Goal: Transaction & Acquisition: Purchase product/service

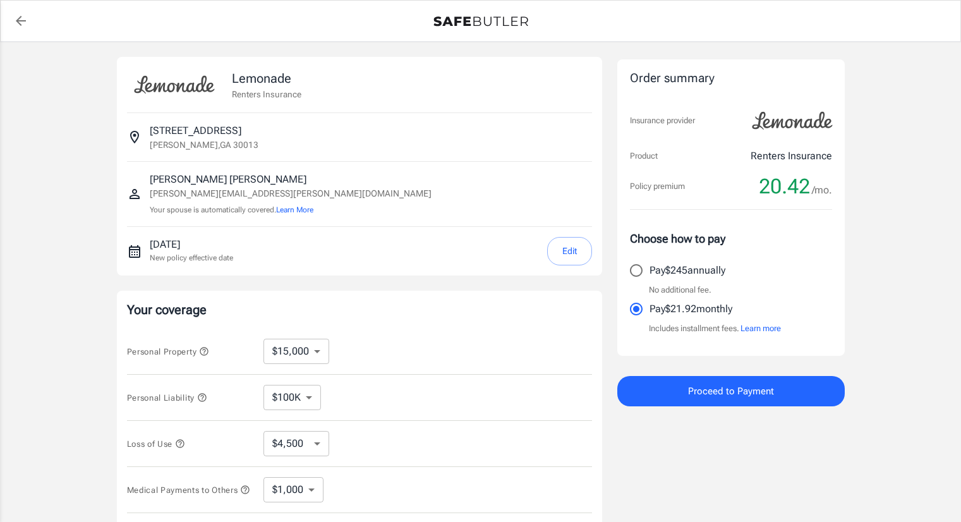
select select "15000"
select select "500"
click at [321, 344] on select "$10,000 $15,000 $20,000 $25,000 $30,000 $40,000 $50,000 $100K $150K $200K $250K" at bounding box center [296, 351] width 66 height 25
select select "100000"
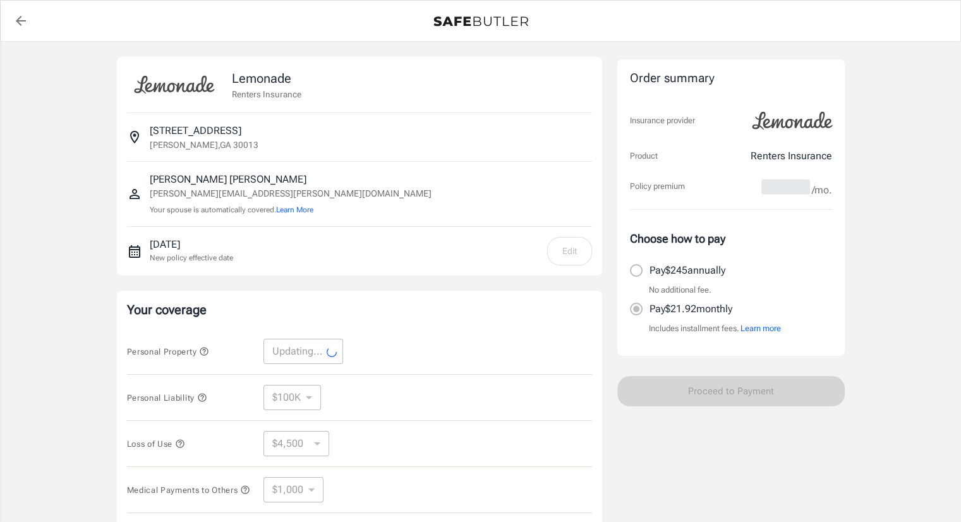
select select "100000"
select select "30000"
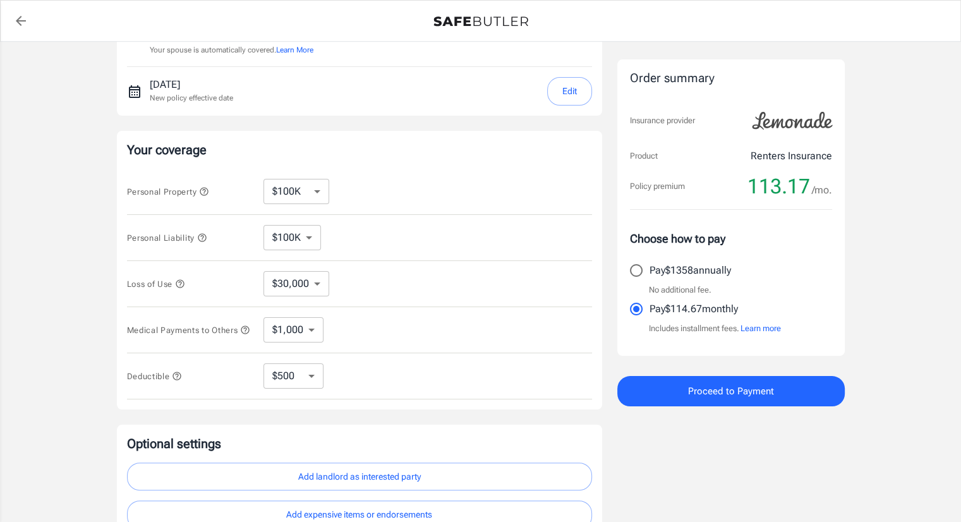
scroll to position [190, 0]
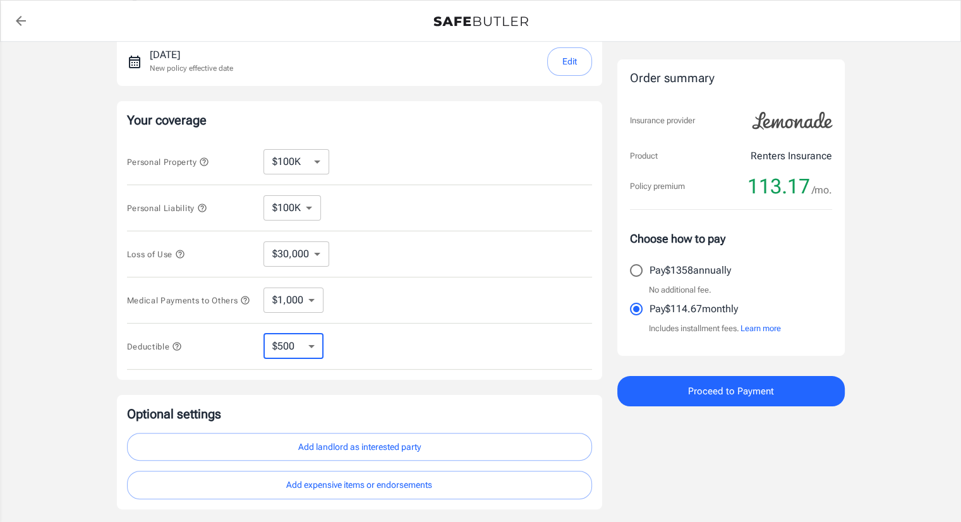
click at [316, 346] on select "$250 $500 $1,000 $2,500" at bounding box center [293, 346] width 60 height 25
select select "2500"
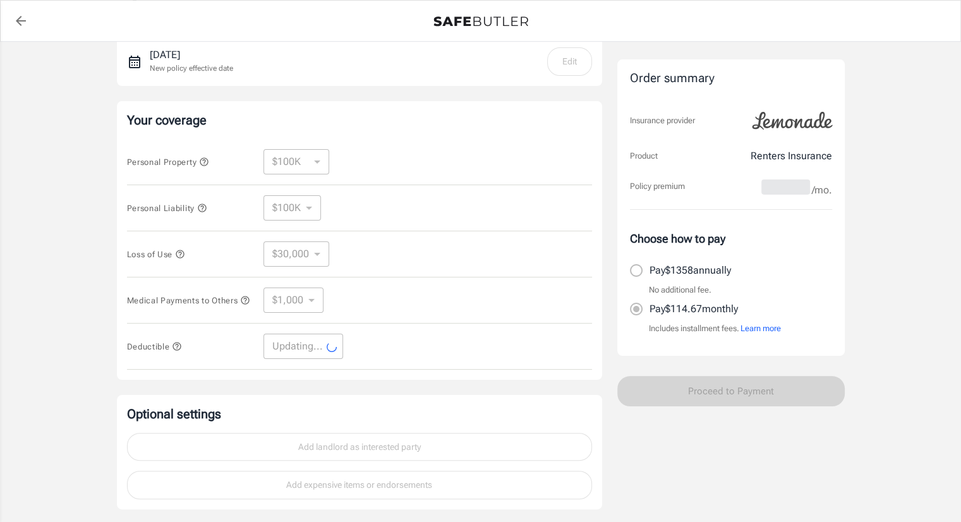
select select "2500"
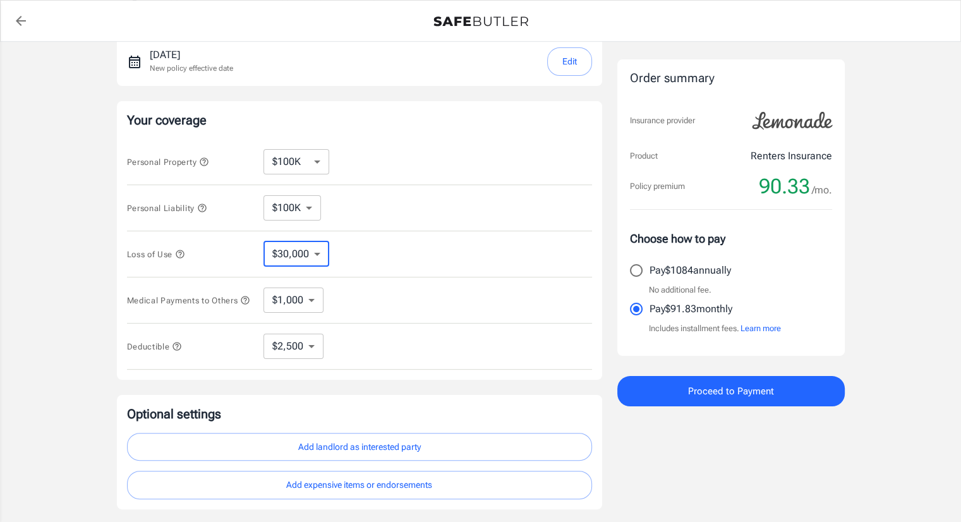
click at [321, 255] on select "$30,000 $39,000 $51,000 $63,000 $78,000 $99,000 $123K $153K $189K $198K" at bounding box center [296, 253] width 66 height 25
click at [381, 246] on div "Loss of Use $30,000 $39,000 $51,000 $63,000 $78,000 $99,000 $123K $153K $189K $…" at bounding box center [359, 254] width 465 height 46
click at [317, 160] on select "$10,000 $15,000 $20,000 $25,000 $30,000 $40,000 $50,000 $100K $150K $200K $250K" at bounding box center [296, 161] width 66 height 25
select select "15000"
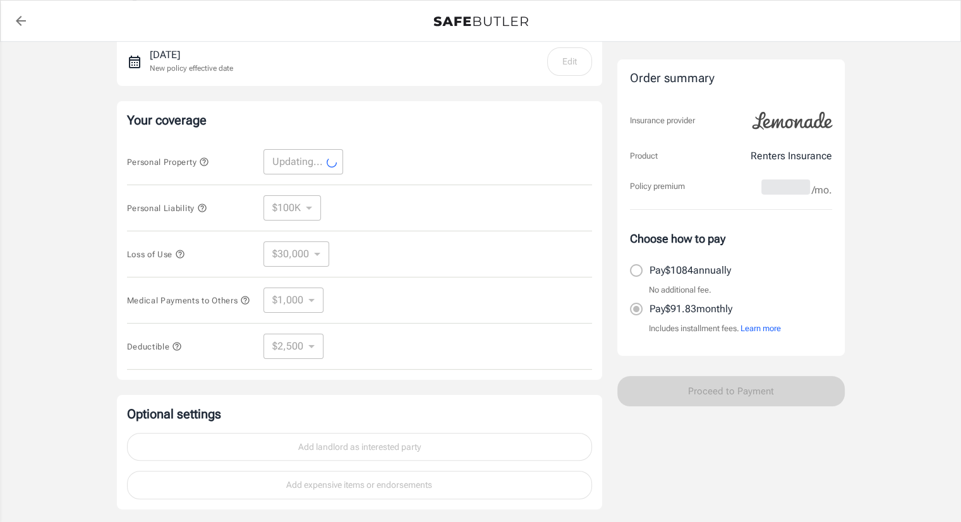
select select "15000"
select select "4500"
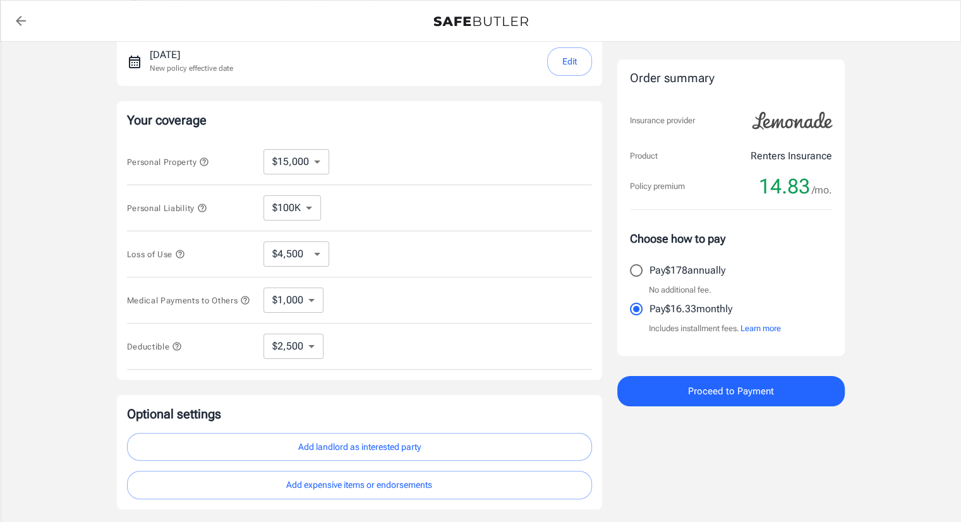
click at [320, 159] on select "$10,000 $15,000 $20,000 $25,000 $30,000 $40,000 $50,000 $100K $150K $200K $250K" at bounding box center [296, 161] width 66 height 25
select select "30000"
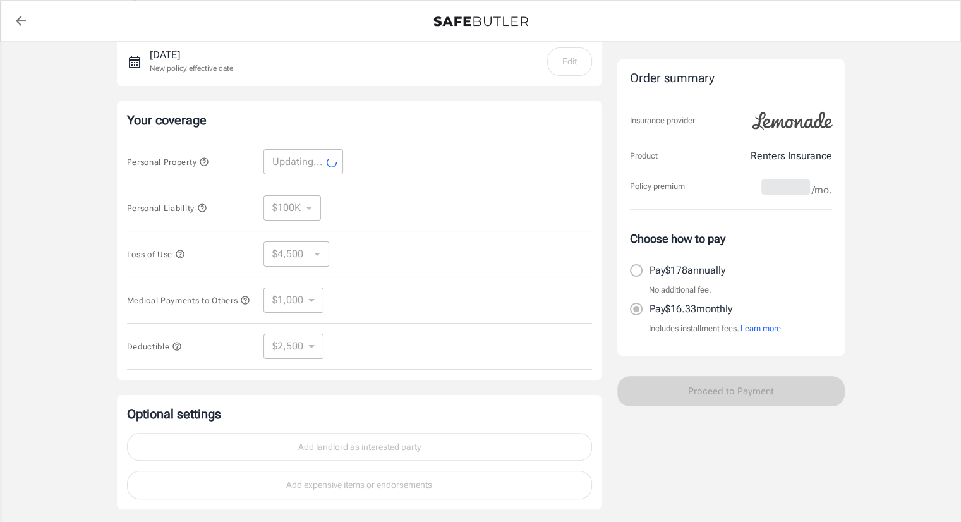
select select "30000"
select select "9000"
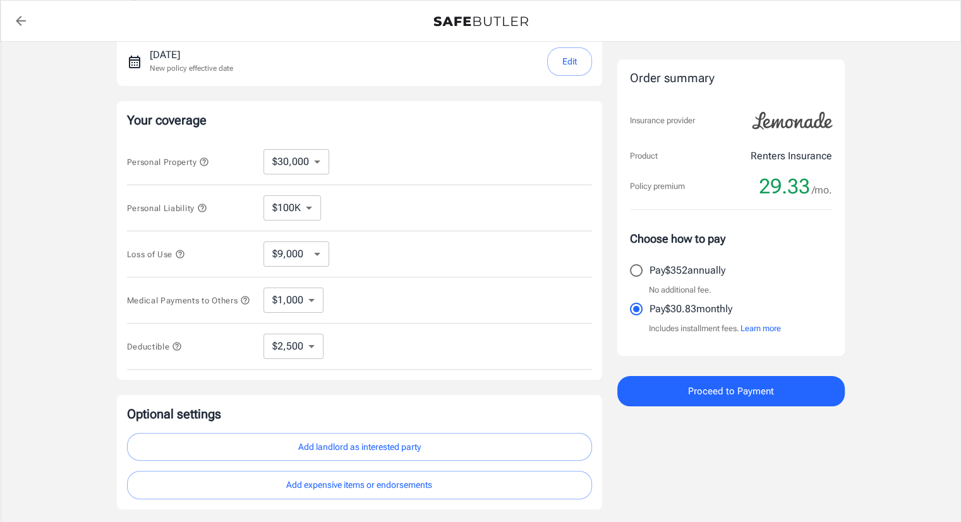
click at [392, 448] on button "Add landlord as interested party" at bounding box center [359, 447] width 465 height 28
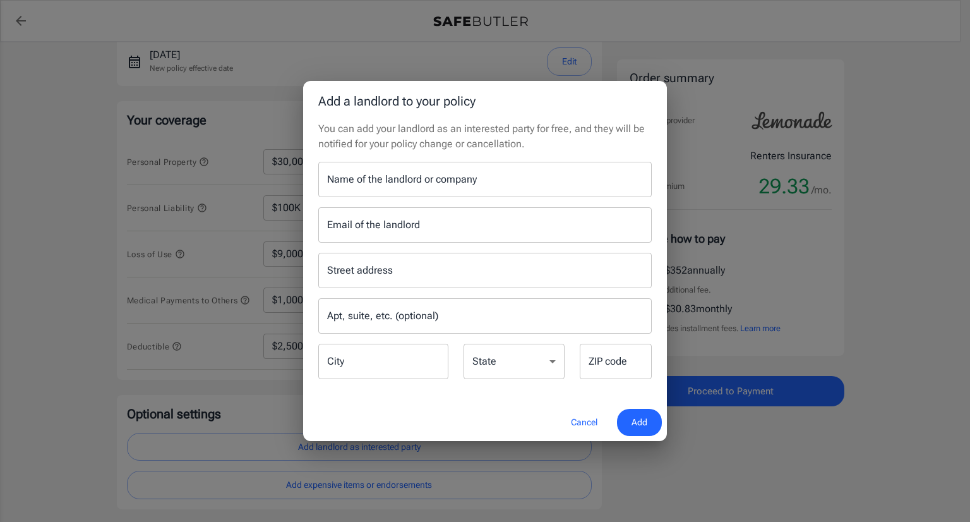
click at [462, 176] on input "Name of the landlord or company" at bounding box center [485, 179] width 334 height 35
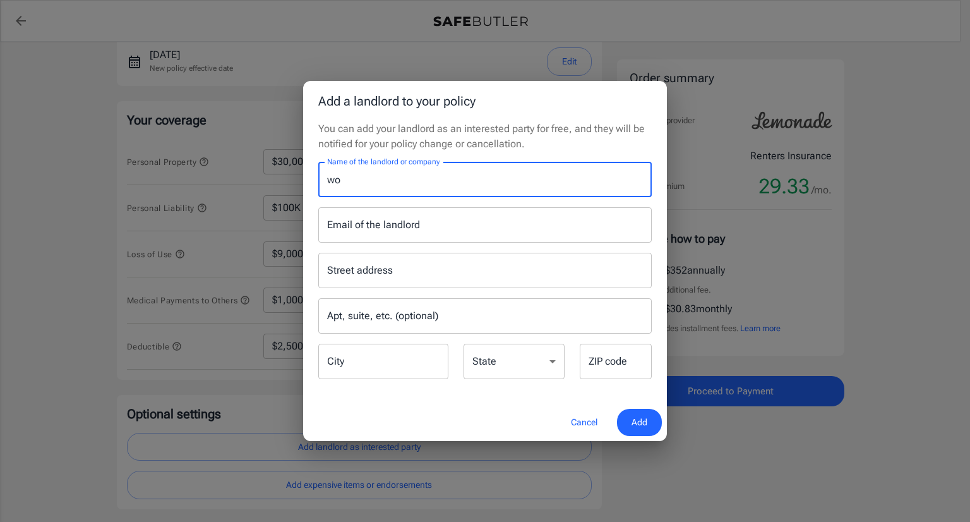
type input "w"
type input "Woodland Trace Apartments"
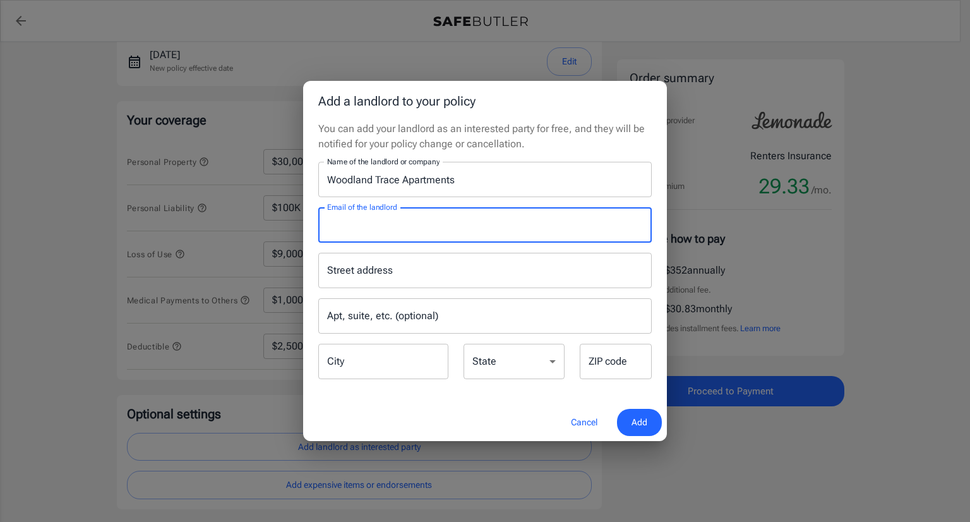
click at [351, 226] on input "Email of the landlord" at bounding box center [485, 224] width 334 height 35
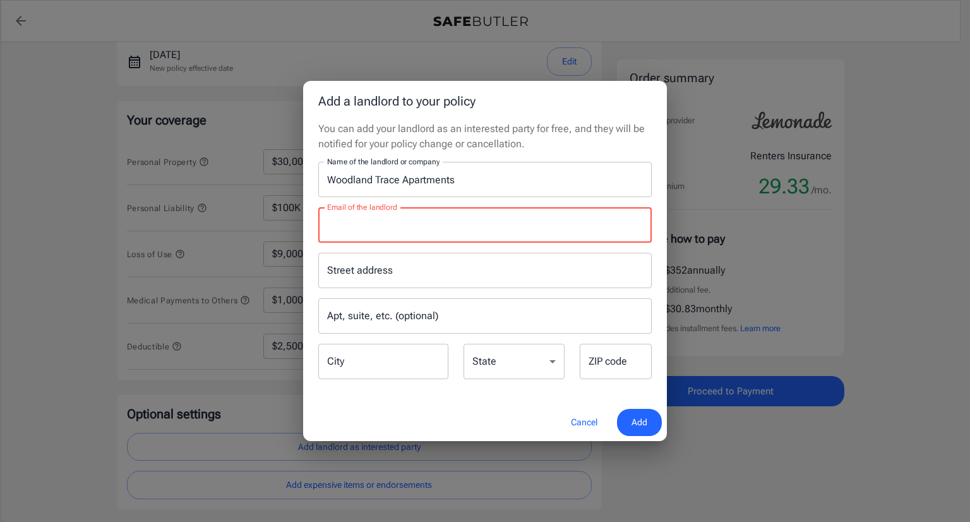
click at [330, 220] on input "Email of the landlord" at bounding box center [485, 224] width 334 height 35
paste input "[EMAIL_ADDRESS][DOMAIN_NAME]"
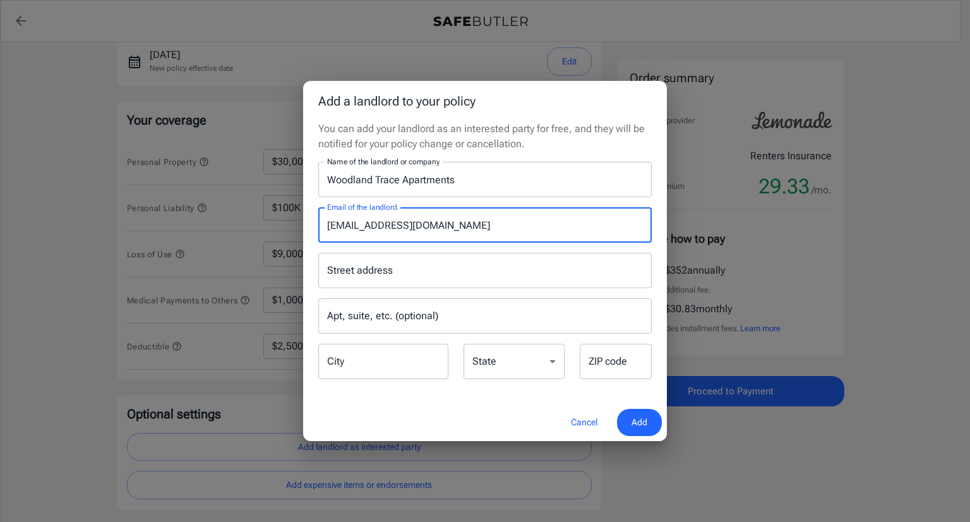
type input "[EMAIL_ADDRESS][DOMAIN_NAME]"
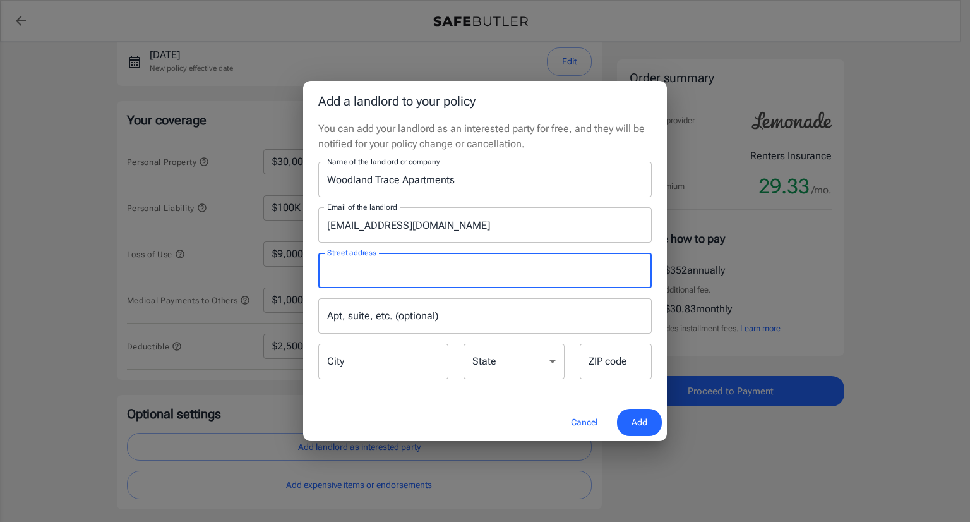
click at [339, 264] on input "Street address" at bounding box center [485, 270] width 322 height 24
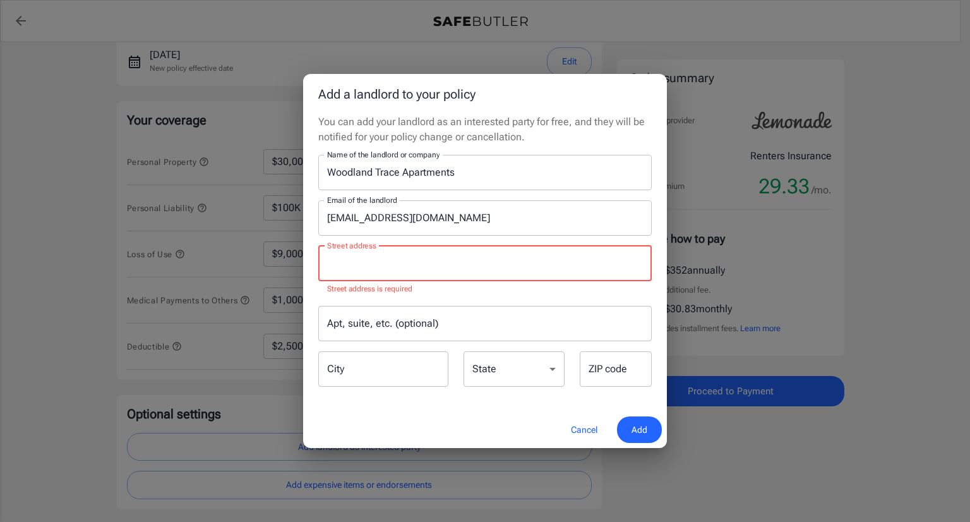
click at [341, 266] on input "Street address" at bounding box center [485, 263] width 322 height 24
paste input "[STREET_ADDRESS]"
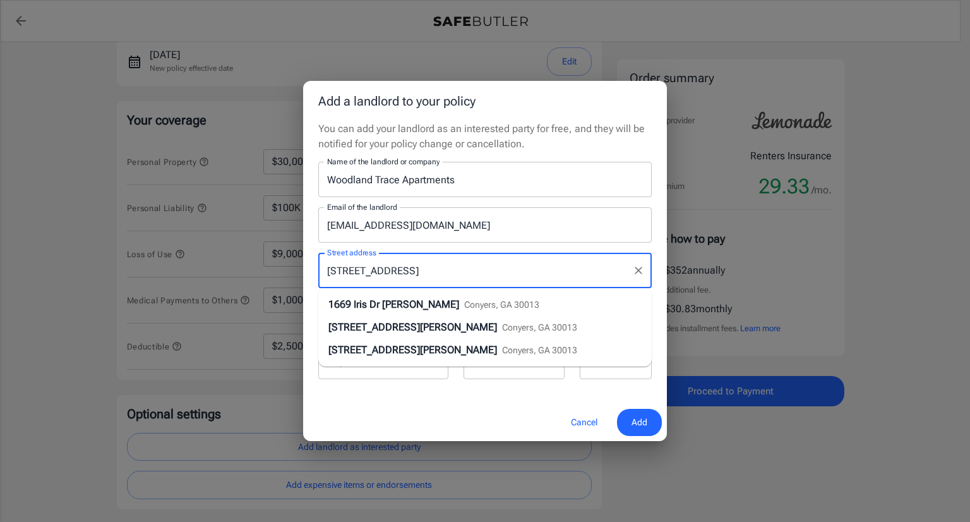
type input "[STREET_ADDRESS]"
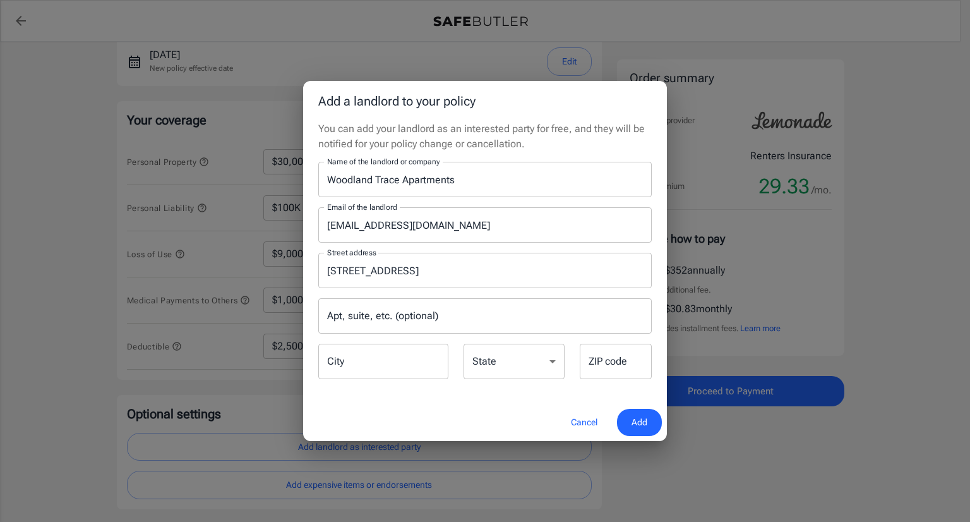
click at [742, 461] on div "Add a landlord to your policy You can add your landlord as an interested party …" at bounding box center [485, 261] width 970 height 522
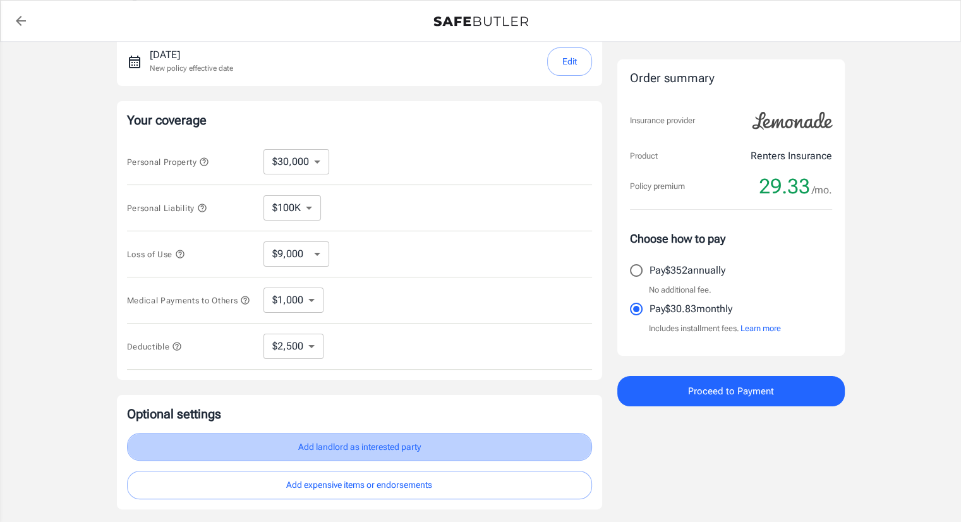
click at [402, 450] on button "Add landlord as interested party" at bounding box center [359, 447] width 465 height 28
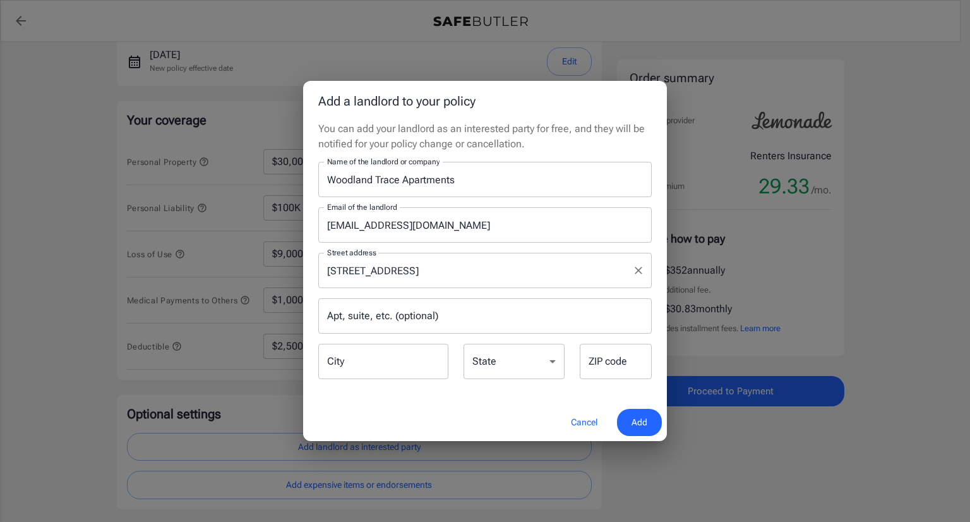
click at [488, 265] on input "[STREET_ADDRESS]" at bounding box center [475, 270] width 303 height 24
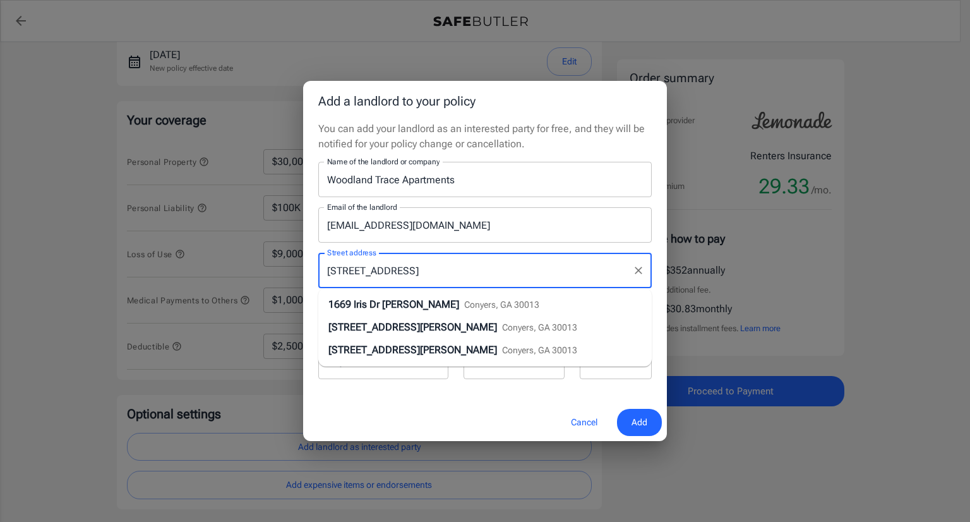
drag, startPoint x: 397, startPoint y: 271, endPoint x: 488, endPoint y: 276, distance: 91.1
click at [488, 276] on input "[STREET_ADDRESS]" at bounding box center [475, 270] width 303 height 24
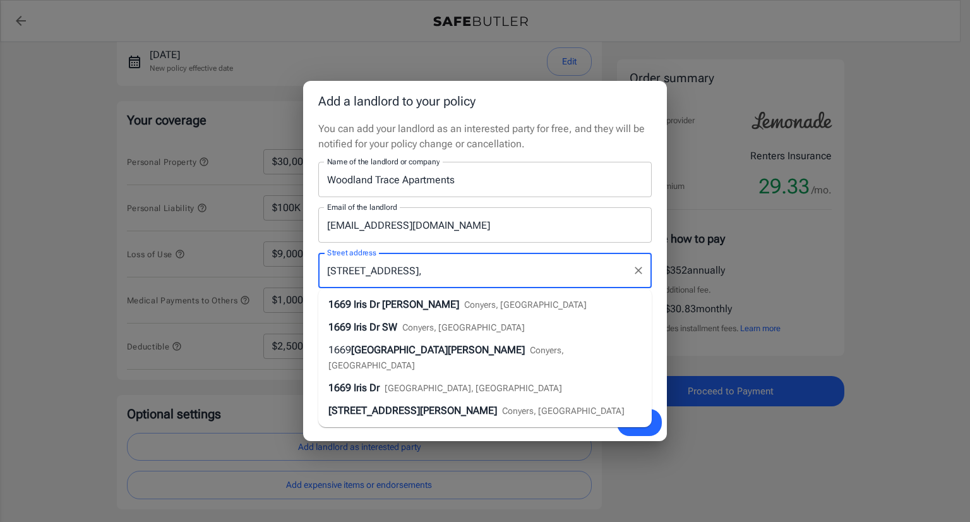
type input "[STREET_ADDRESS],"
click at [514, 420] on div "Cancel Add" at bounding box center [485, 422] width 364 height 37
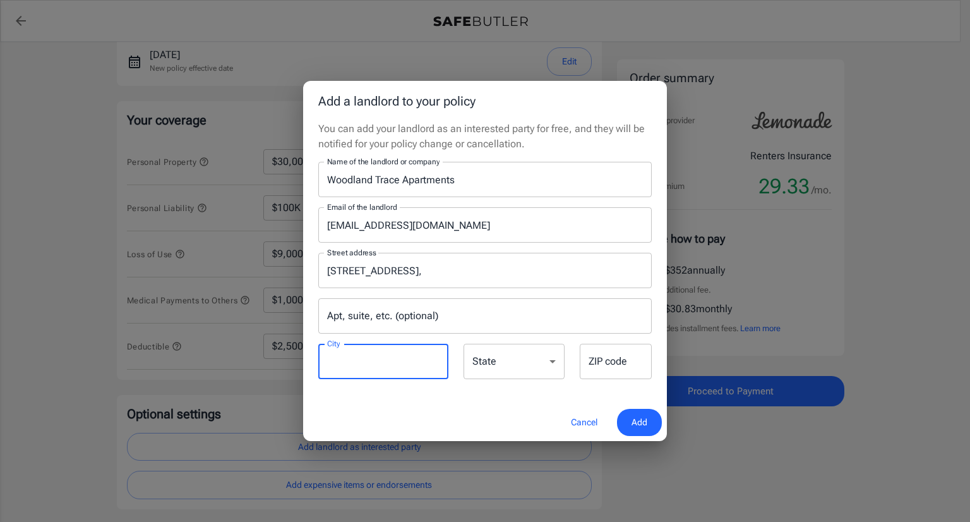
click at [341, 352] on input "City" at bounding box center [383, 361] width 130 height 35
type input "[PERSON_NAME]"
type input "[PERSON_NAME][EMAIL_ADDRESS][PERSON_NAME][DOMAIN_NAME]"
type input "30012"
click at [531, 360] on select "[US_STATE] [US_STATE] [US_STATE] [US_STATE] [US_STATE] [US_STATE] [US_STATE] [U…" at bounding box center [514, 361] width 101 height 35
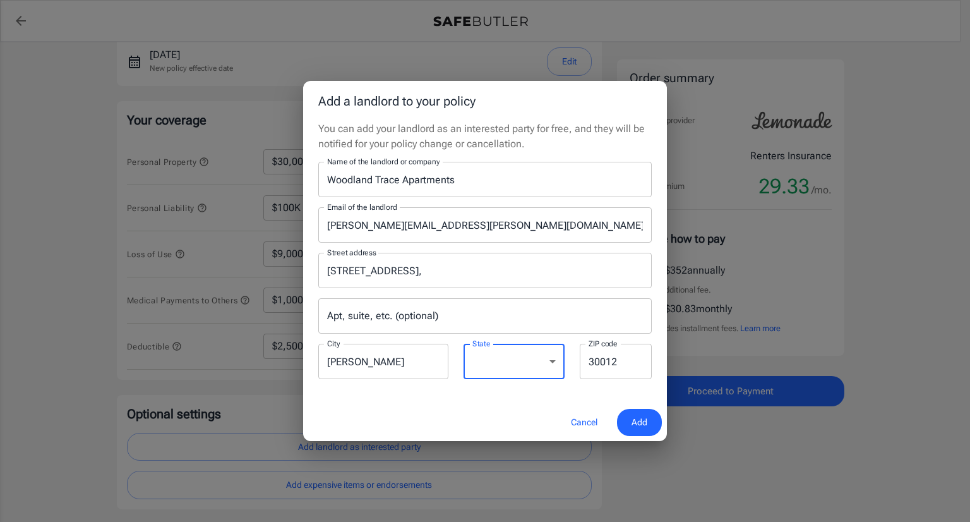
select select "GA"
click at [464, 344] on select "[US_STATE] [US_STATE] [US_STATE] [US_STATE] [US_STATE] [US_STATE] [US_STATE] [U…" at bounding box center [514, 361] width 101 height 35
click at [627, 360] on input "30012" at bounding box center [616, 361] width 72 height 35
type input "30013"
click at [641, 418] on span "Add" at bounding box center [640, 422] width 16 height 16
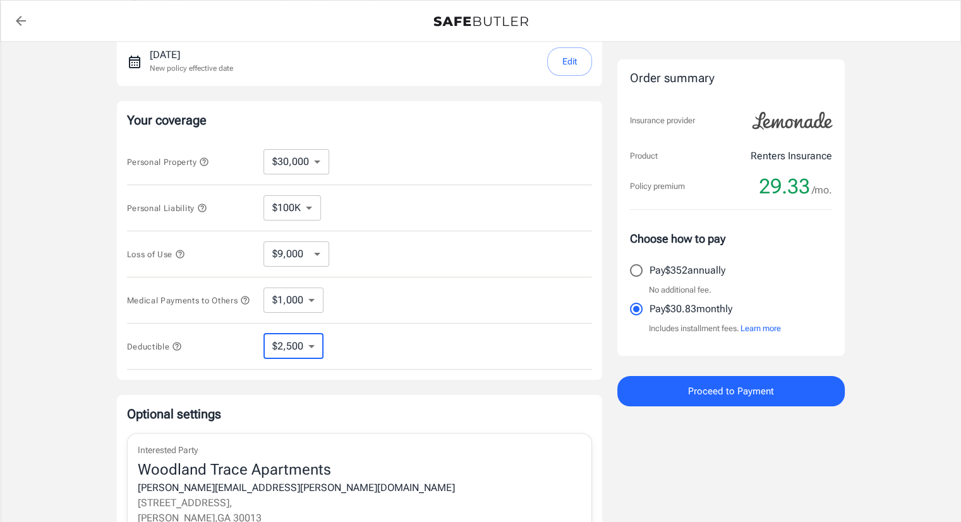
click at [316, 354] on select "$250 $500 $1,000 $2,500" at bounding box center [293, 346] width 60 height 25
select select "1000"
click at [313, 349] on select "$250 $500 $1,000 $2,500" at bounding box center [293, 346] width 60 height 25
select select "2500"
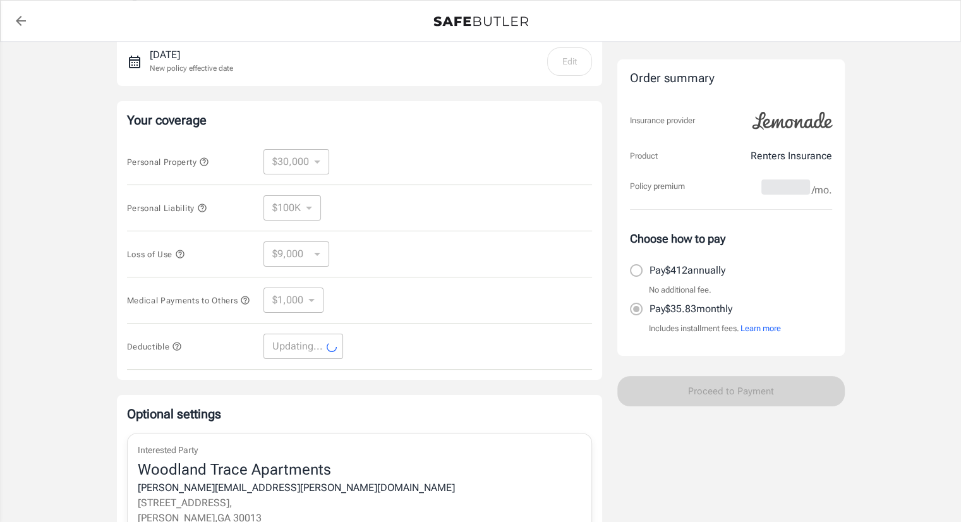
select select "2500"
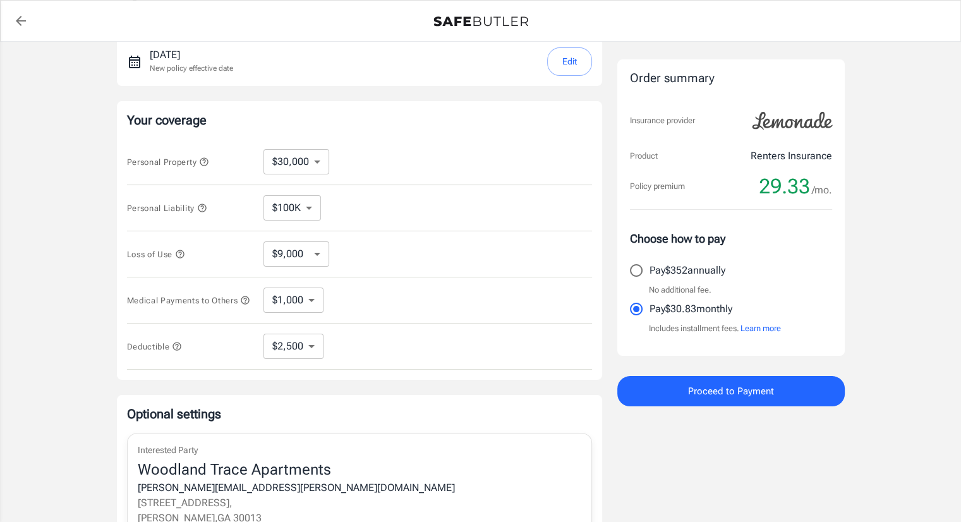
click at [314, 252] on select "$9,000 $15,000 $24,000 $36,000 $51,000 $72,000 $102K $144K $198K" at bounding box center [296, 253] width 66 height 25
click at [407, 253] on div "Loss of Use $9,000 $15,000 $24,000 $36,000 $51,000 $72,000 $102K $144K $198K ​" at bounding box center [359, 254] width 465 height 46
click at [318, 160] on select "$10,000 $15,000 $20,000 $25,000 $30,000 $40,000 $50,000 $100K $150K $200K $250K" at bounding box center [296, 161] width 66 height 25
select select "25000"
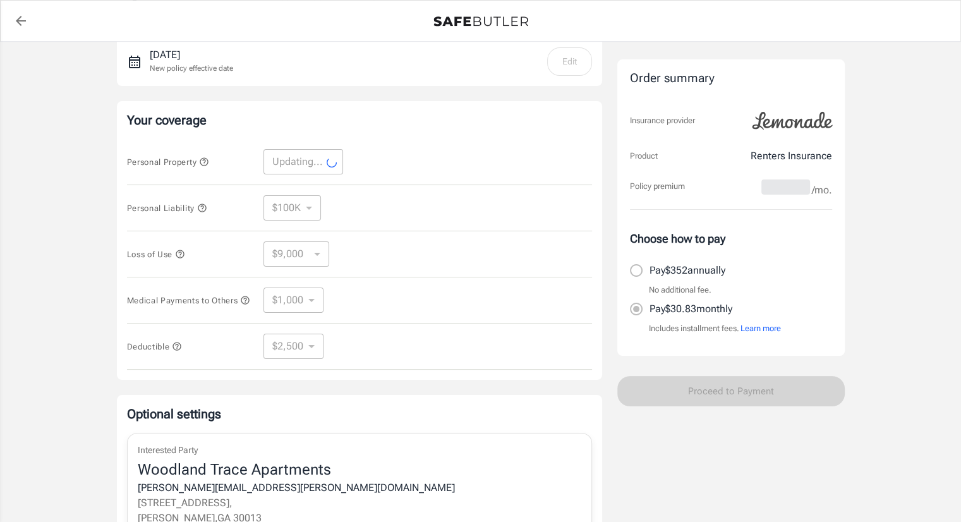
select select "25000"
select select "7500"
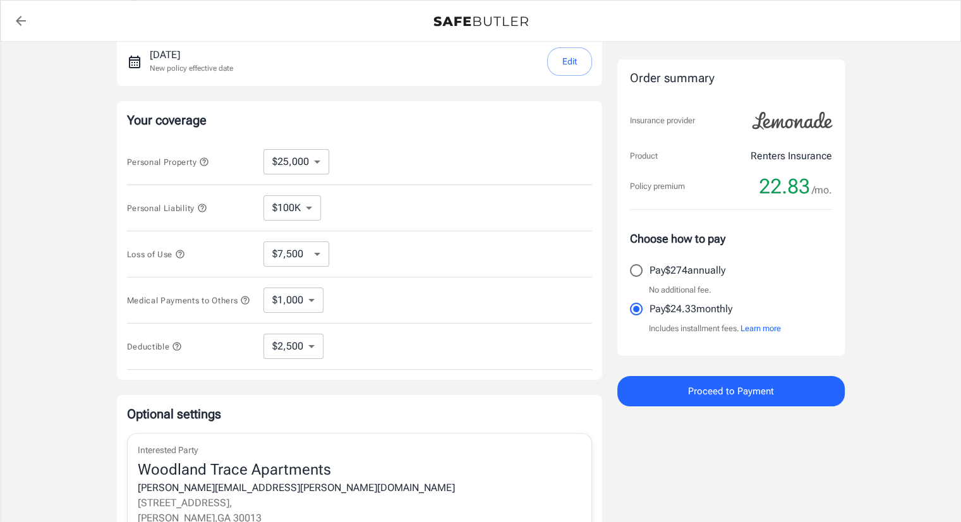
click at [311, 352] on select "$250 $500 $1,000 $2,500" at bounding box center [293, 346] width 60 height 25
select select "1000"
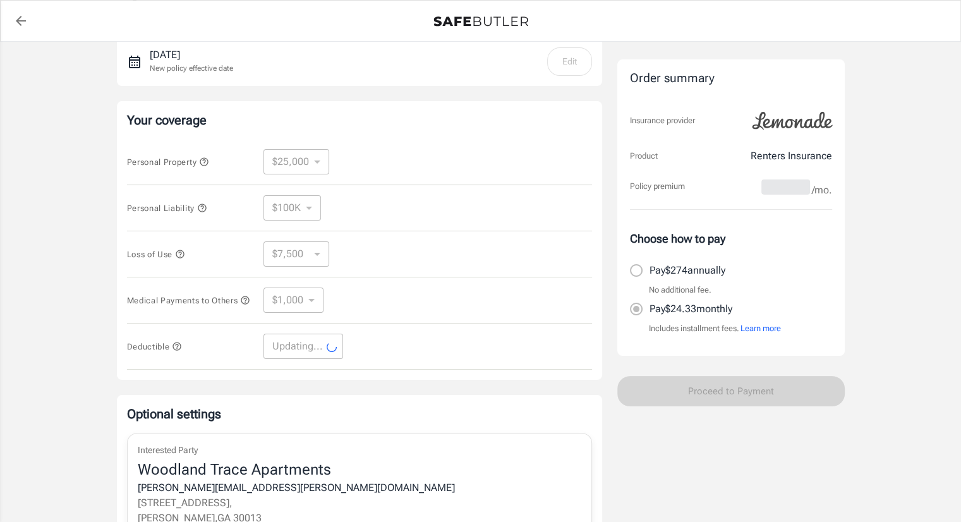
select select "1000"
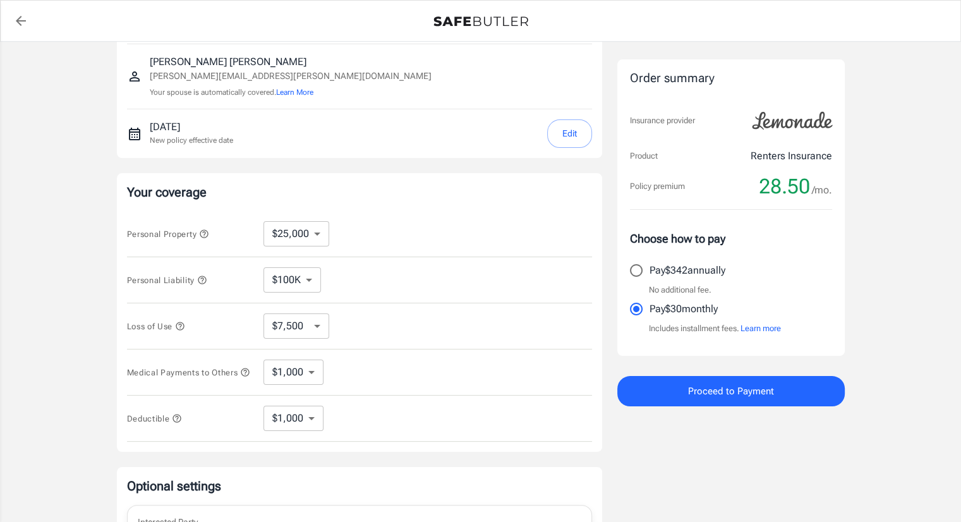
scroll to position [63, 0]
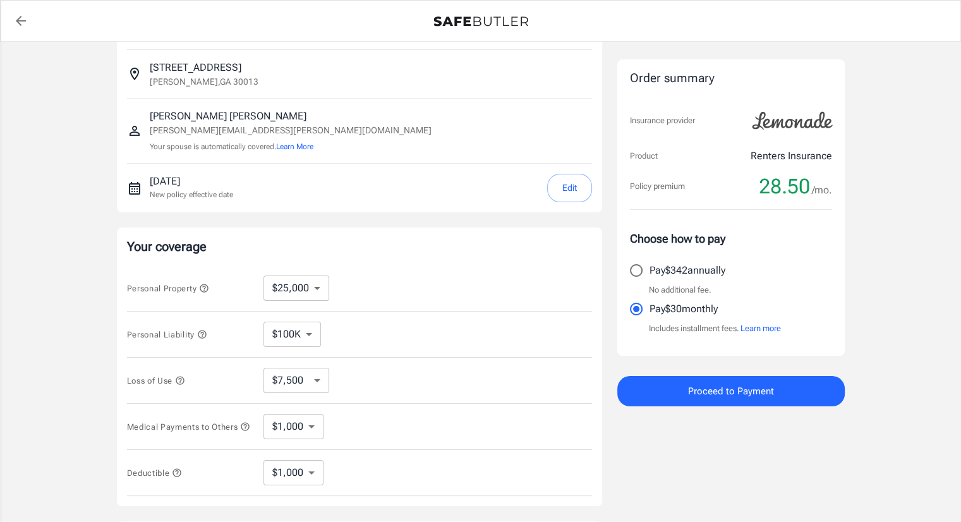
click at [564, 188] on button "Edit" at bounding box center [569, 188] width 45 height 28
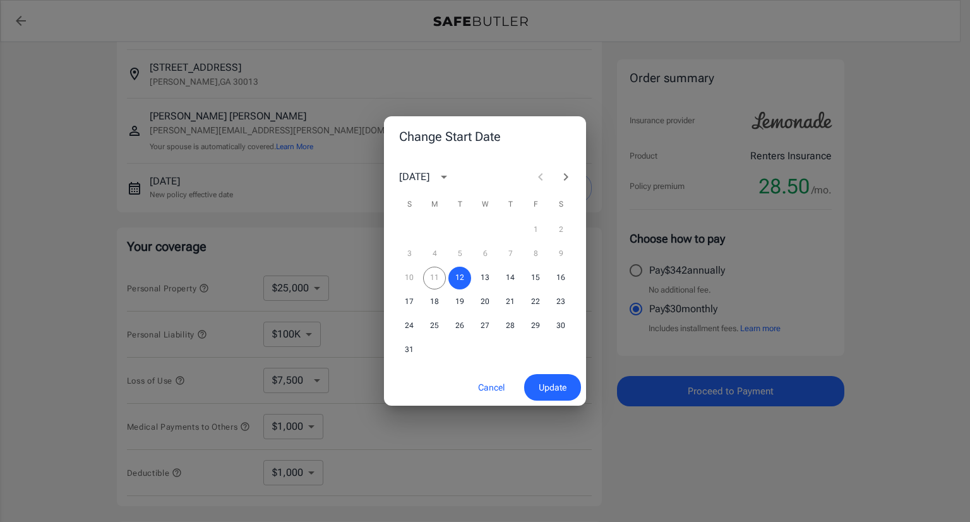
click at [433, 281] on div "10 11 12 13 14 15 16" at bounding box center [485, 278] width 202 height 23
click at [542, 387] on span "Update" at bounding box center [553, 388] width 28 height 16
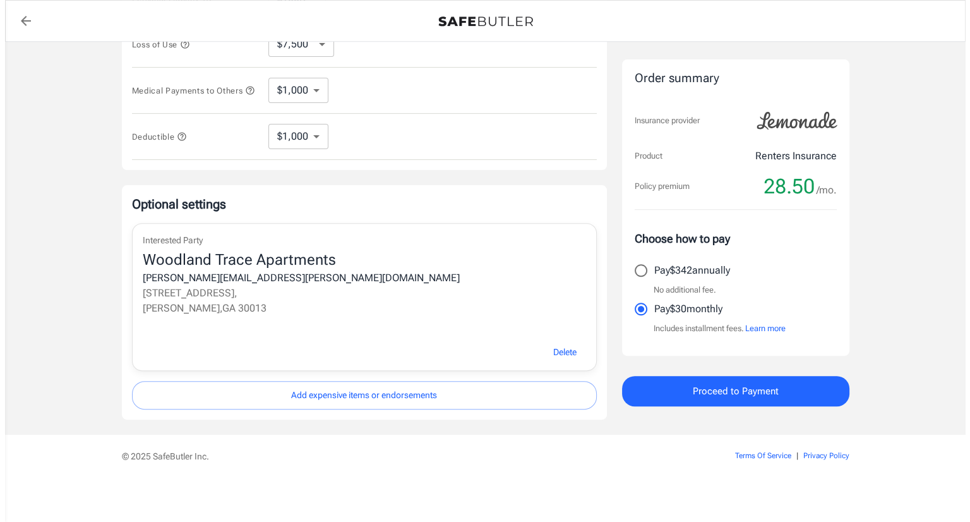
scroll to position [403, 0]
click at [263, 275] on div "[PERSON_NAME][EMAIL_ADDRESS][PERSON_NAME][DOMAIN_NAME]" at bounding box center [359, 276] width 443 height 15
click at [188, 238] on p "Interested Party" at bounding box center [359, 238] width 443 height 13
click at [736, 387] on span "Proceed to Payment" at bounding box center [731, 391] width 86 height 16
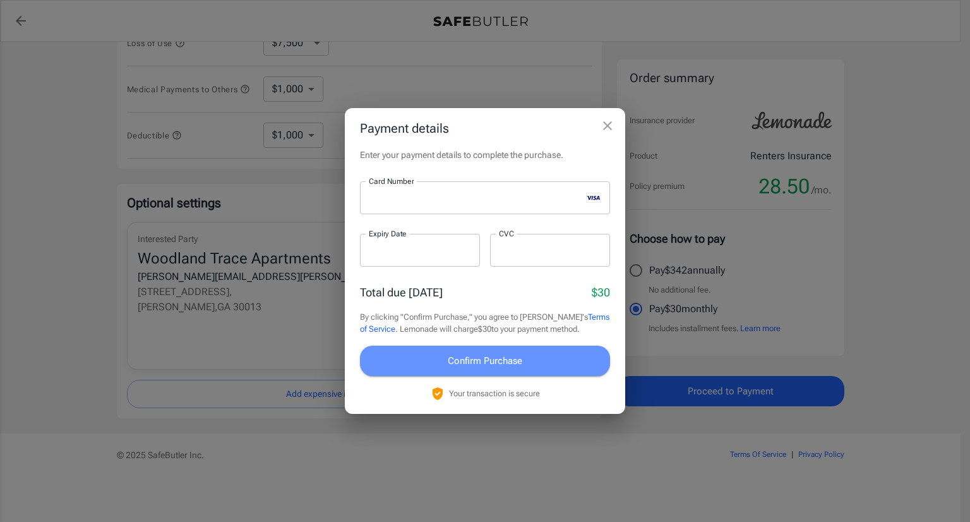
click at [483, 359] on span "Confirm Purchase" at bounding box center [485, 360] width 75 height 16
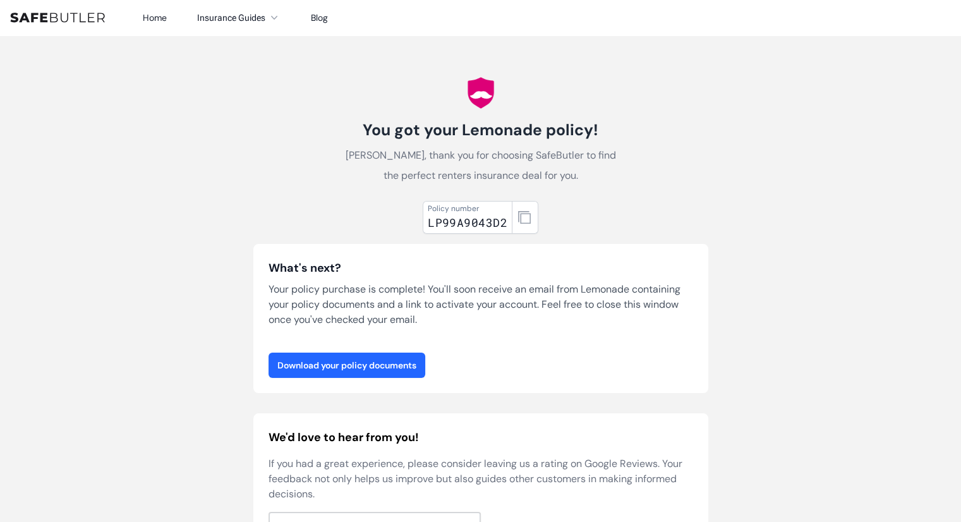
click at [331, 373] on link "Download your policy documents" at bounding box center [346, 364] width 157 height 25
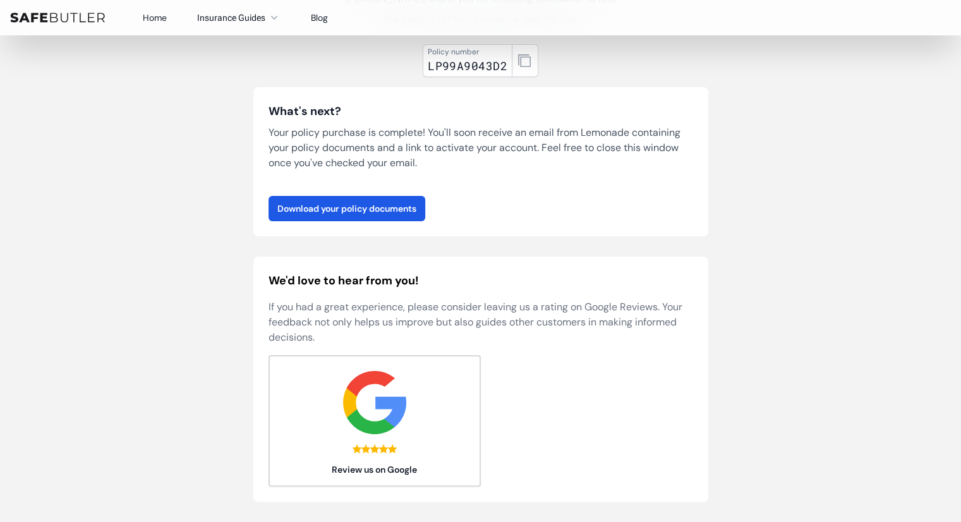
scroll to position [190, 0]
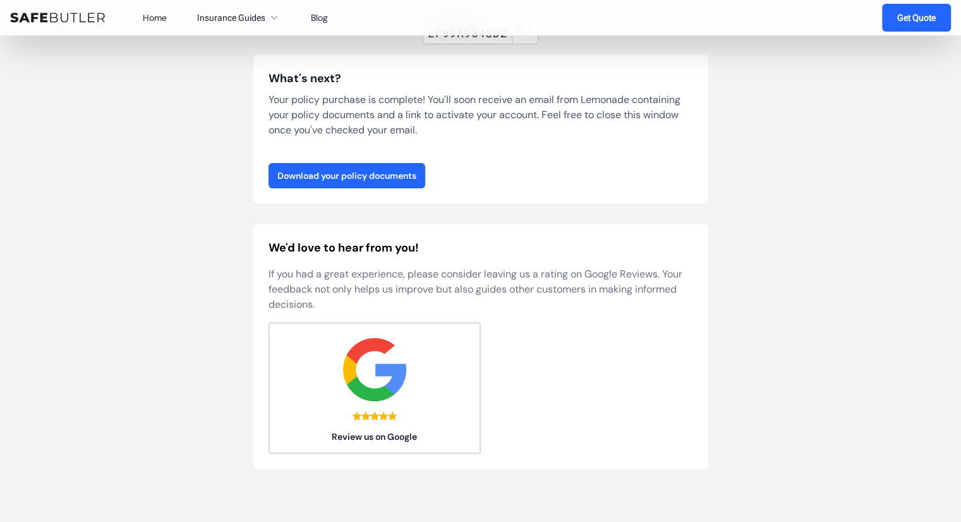
click at [340, 178] on link "Download your policy documents" at bounding box center [346, 175] width 157 height 25
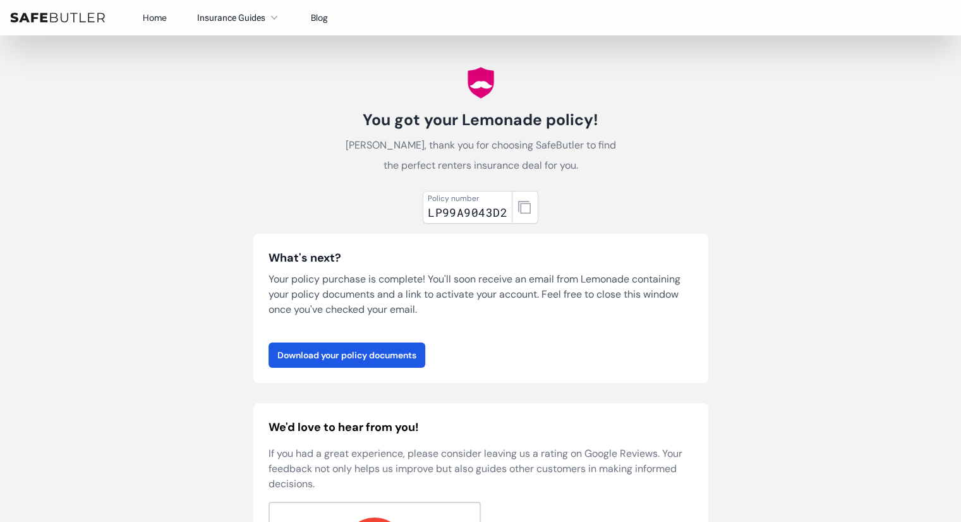
scroll to position [0, 0]
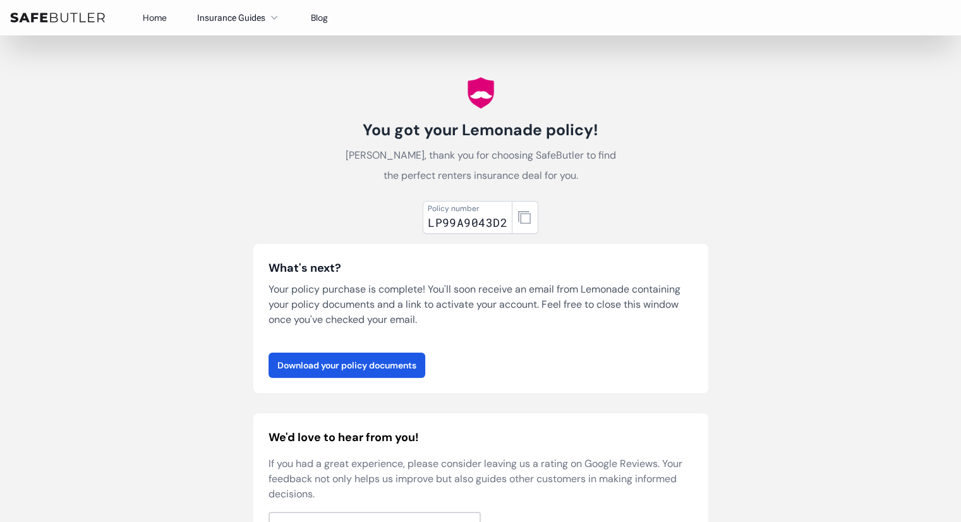
click at [162, 22] on link "Home" at bounding box center [155, 17] width 24 height 11
